Goal: Information Seeking & Learning: Learn about a topic

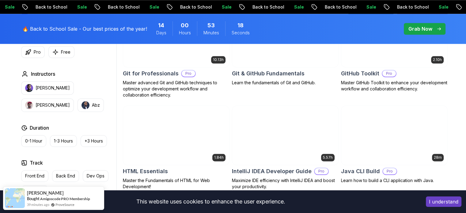
scroll to position [714, 0]
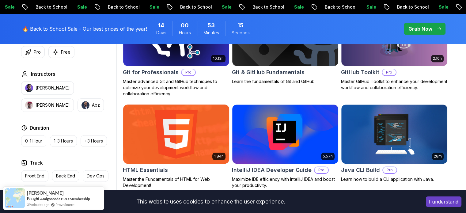
click at [187, 141] on img at bounding box center [175, 134] width 111 height 62
